Goal: Ask a question

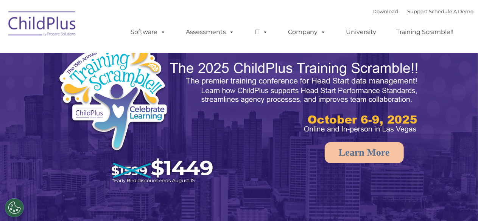
select select "MEDIUM"
click at [408, 12] on link "Support" at bounding box center [418, 11] width 20 height 6
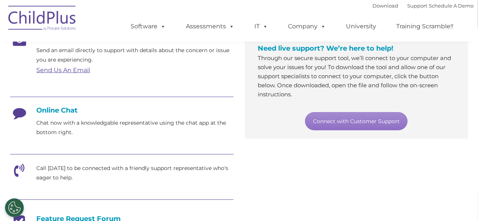
scroll to position [144, 0]
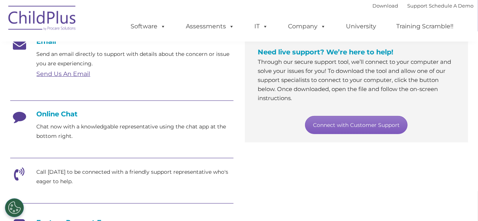
click at [331, 126] on link "Connect with Customer Support" at bounding box center [356, 125] width 103 height 18
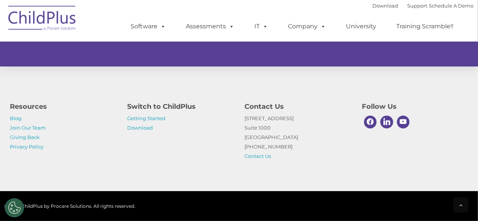
scroll to position [524, 0]
